Goal: Find specific page/section: Find specific page/section

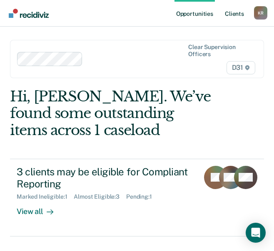
click at [232, 14] on link "Client s" at bounding box center [234, 13] width 22 height 27
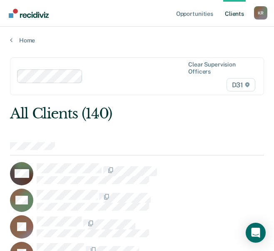
scroll to position [4158, 0]
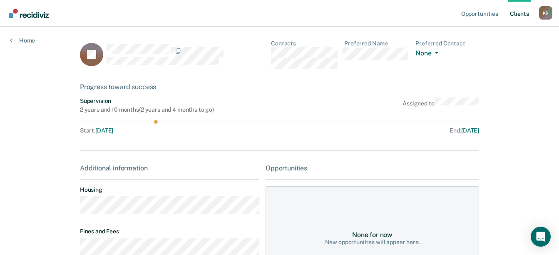
click at [280, 17] on link "Client s" at bounding box center [519, 13] width 22 height 27
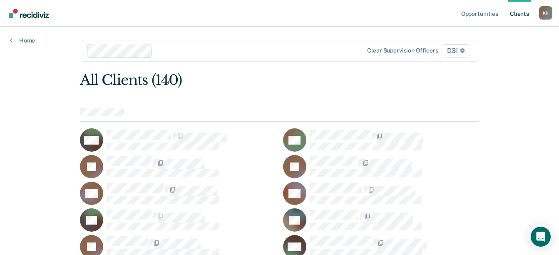
scroll to position [1023, 0]
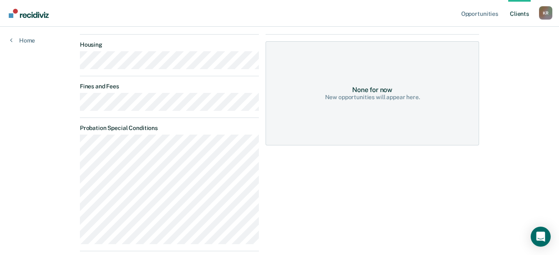
scroll to position [125, 0]
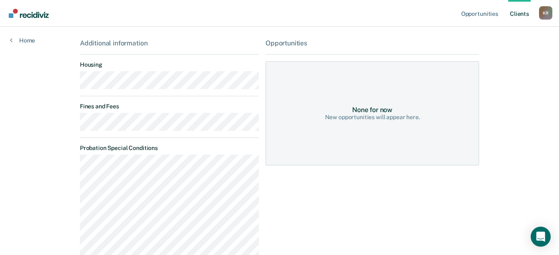
click at [208, 113] on div "Additional information Housing Fines and Fees Probation Special Conditions Paro…" at bounding box center [169, 170] width 179 height 263
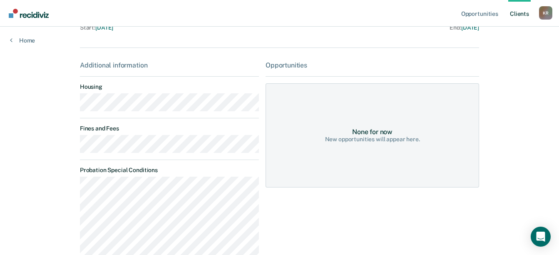
scroll to position [83, 0]
